Goal: Transaction & Acquisition: Purchase product/service

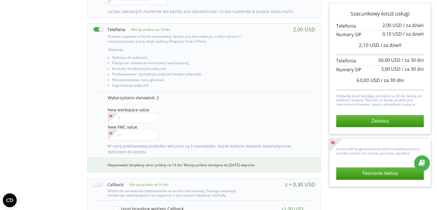
scroll to position [271, 0]
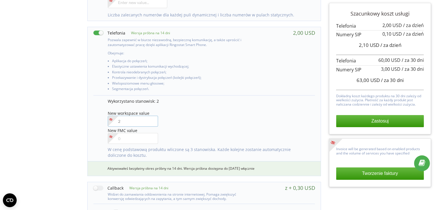
click at [136, 122] on input"] "number" at bounding box center [133, 120] width 50 height 11
type input"] "3"
click at [71, 121] on div "Zarządzanie produktami projektu Wybierz produkty: Im więcej produktów podłączas…" at bounding box center [218, 95] width 433 height 591
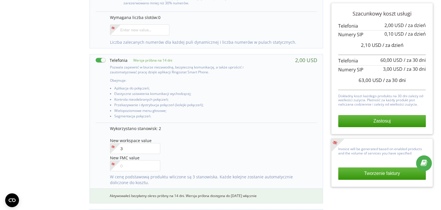
scroll to position [245, 0]
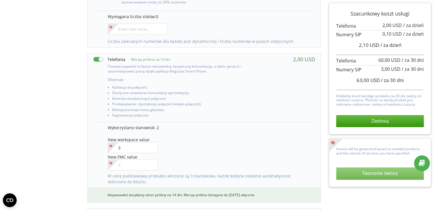
click at [367, 171] on button "Tworzenie faktury" at bounding box center [380, 173] width 88 height 12
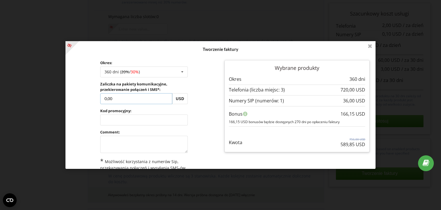
drag, startPoint x: 124, startPoint y: 99, endPoint x: 88, endPoint y: 96, distance: 35.8
click at [88, 96] on div "Okres: 360 dni ( 20% / 30% ) Doładuj saldo bez przedłużania 30 dni 20% / 30% 30…" at bounding box center [143, 131] width 153 height 151
type input "50"
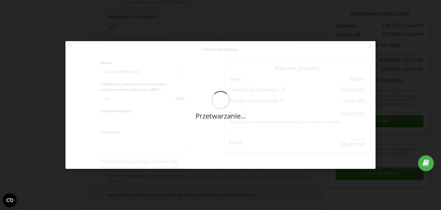
click at [88, 96] on div "Przetwarzanie... Tworzenie faktury Okres: 360 dni ( 20% / 30% ) Doładuj saldo b…" at bounding box center [220, 105] width 310 height 128
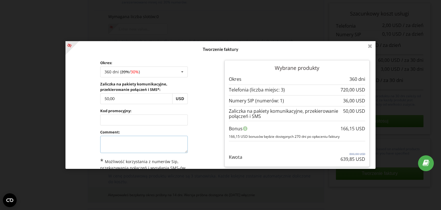
click at [122, 148] on textarea at bounding box center [144, 144] width 88 height 17
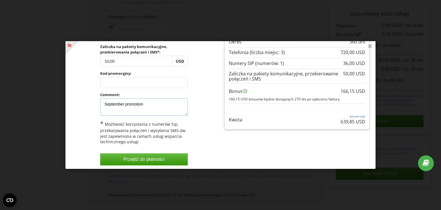
scroll to position [40, 0]
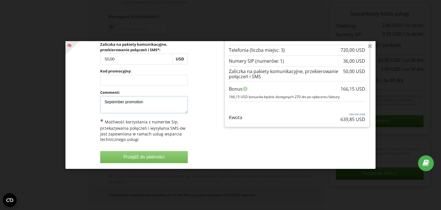
type textarea "September promotion"
click at [131, 156] on button "Przejdź do płatności" at bounding box center [144, 157] width 88 height 12
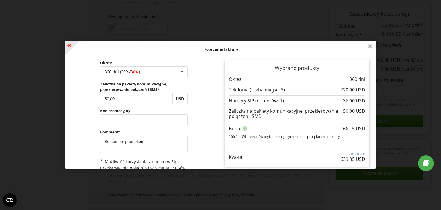
drag, startPoint x: 366, startPoint y: 130, endPoint x: 262, endPoint y: 65, distance: 122.1
click at [262, 65] on div "Wybrane produkty Okres 360 dni" at bounding box center [297, 115] width 153 height 119
copy div "Wybrane produkty Okres 360 dni ..."
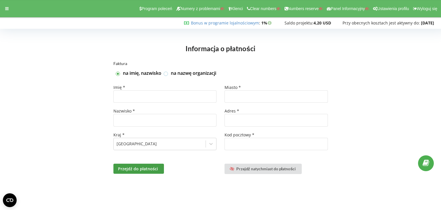
click at [167, 71] on label at bounding box center [166, 71] width 5 height 0
click at [167, 75] on input "na nazwę organizacji" at bounding box center [166, 73] width 5 height 5
checkbox input "true"
checkbox input "false"
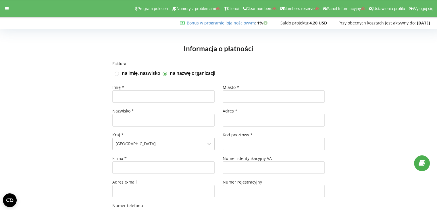
type input "+49"
